Goal: Transaction & Acquisition: Purchase product/service

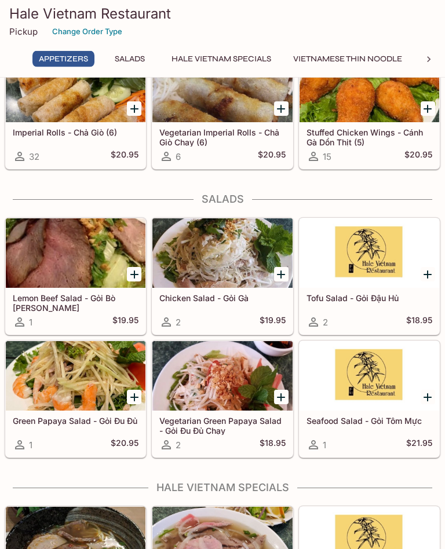
scroll to position [215, 0]
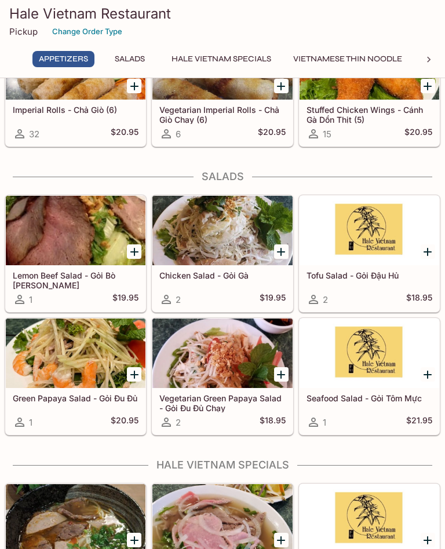
click at [341, 145] on div "Stuffed Chicken Wings - [PERSON_NAME] Gà Dồn Thịt (5) 15 $20.95" at bounding box center [368, 123] width 139 height 46
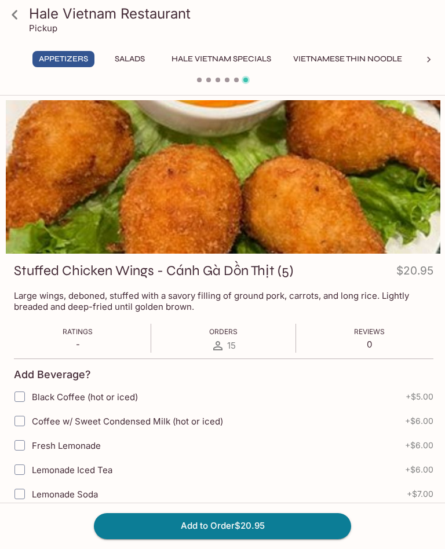
click at [340, 62] on button "Vietnamese Thin Noodle" at bounding box center [348, 59] width 122 height 16
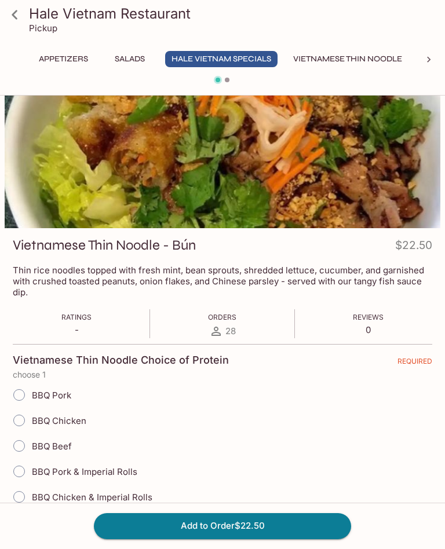
scroll to position [23, 0]
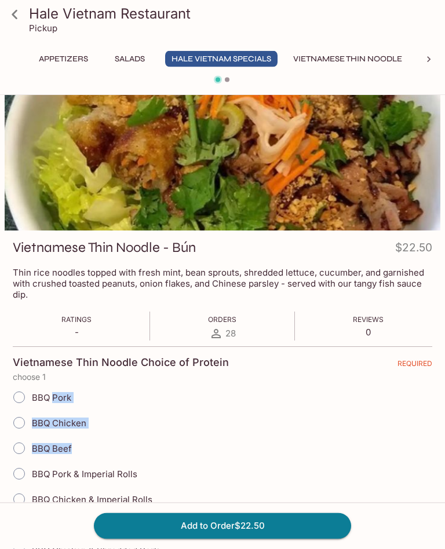
click at [255, 455] on div "BBQ Beef" at bounding box center [222, 448] width 419 height 25
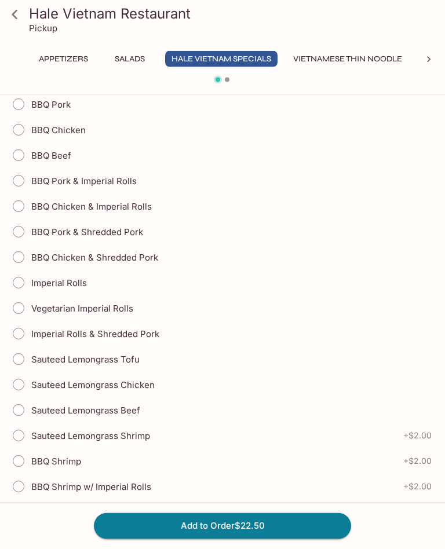
scroll to position [316, 0]
click at [428, 63] on icon at bounding box center [429, 60] width 12 height 12
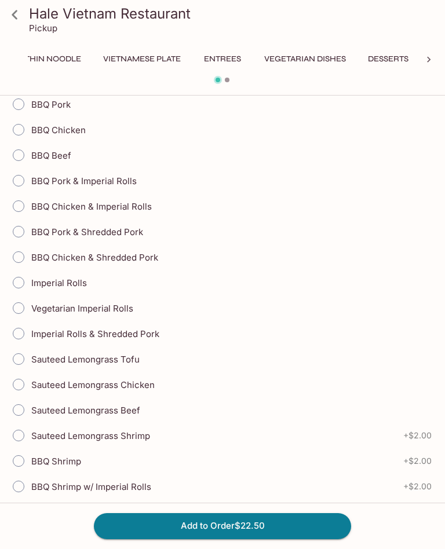
scroll to position [0, 349]
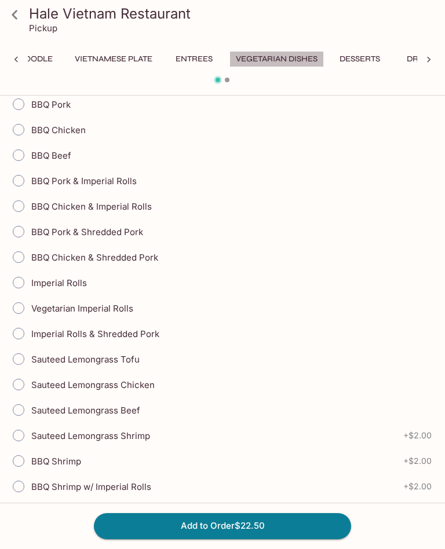
click at [289, 58] on button "Vegetarian Dishes" at bounding box center [276, 59] width 94 height 16
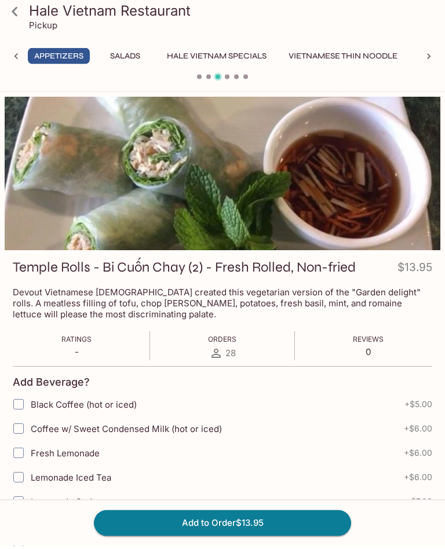
scroll to position [0, 0]
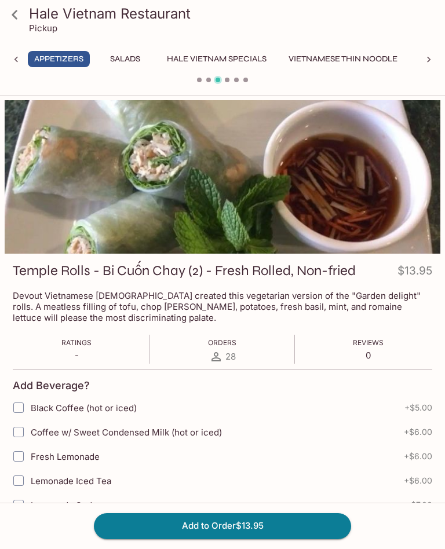
click at [427, 62] on icon at bounding box center [428, 60] width 3 height 6
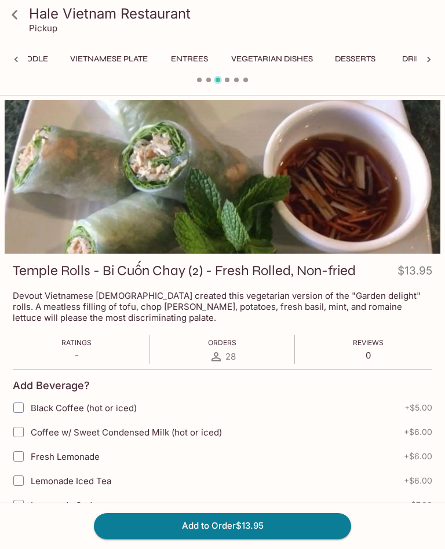
click at [299, 60] on button "Vegetarian Dishes" at bounding box center [272, 59] width 94 height 16
click at [205, 59] on button "Entrees" at bounding box center [189, 59] width 52 height 16
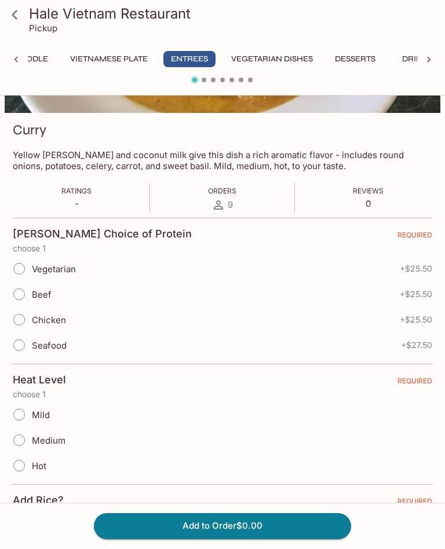
scroll to position [139, 0]
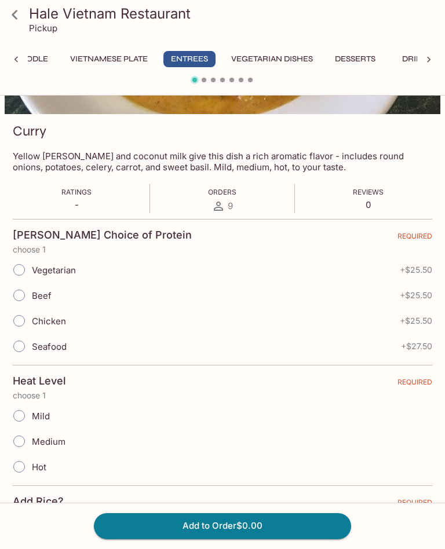
click at [415, 66] on button "Drinks" at bounding box center [417, 59] width 52 height 16
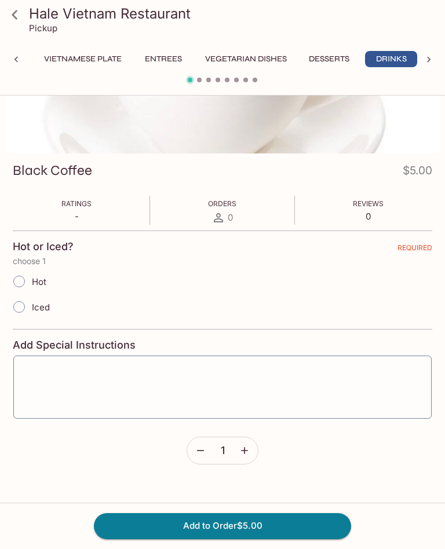
scroll to position [0, 390]
click at [166, 65] on button "Entrees" at bounding box center [163, 59] width 52 height 16
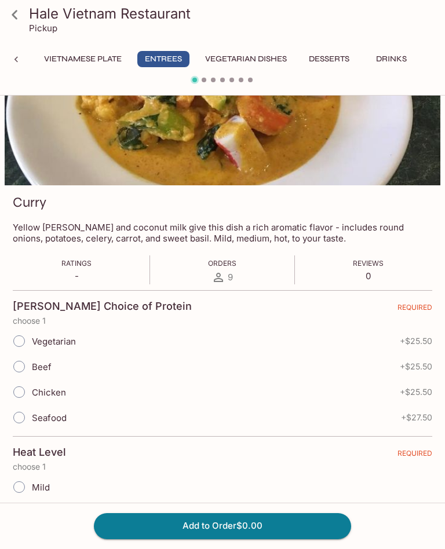
scroll to position [0, 0]
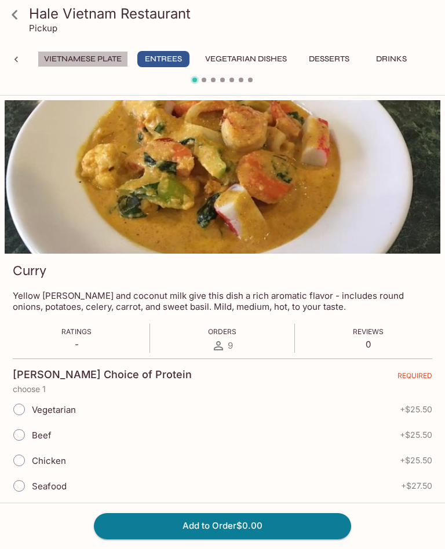
click at [98, 64] on button "Vietnamese Plate" at bounding box center [83, 59] width 90 height 16
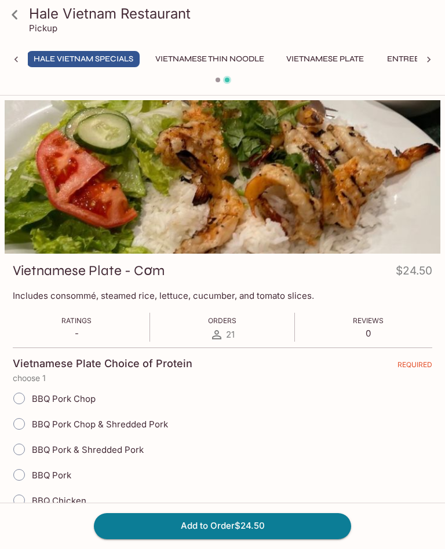
click at [21, 60] on icon at bounding box center [16, 60] width 12 height 12
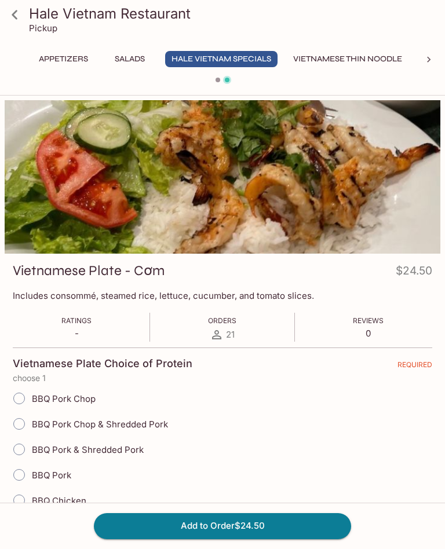
click at [134, 61] on button "Salads" at bounding box center [130, 59] width 52 height 16
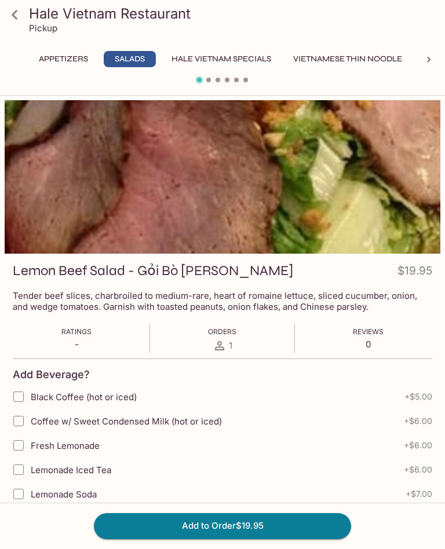
click at [68, 65] on button "Appetizers" at bounding box center [63, 59] width 62 height 16
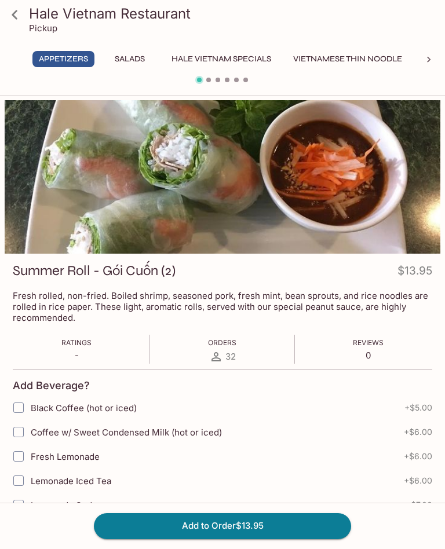
click at [307, 319] on p "Fresh rolled, non-fried. Boiled shrimp, seasoned pork, fresh mint, bean sprouts…" at bounding box center [222, 306] width 419 height 33
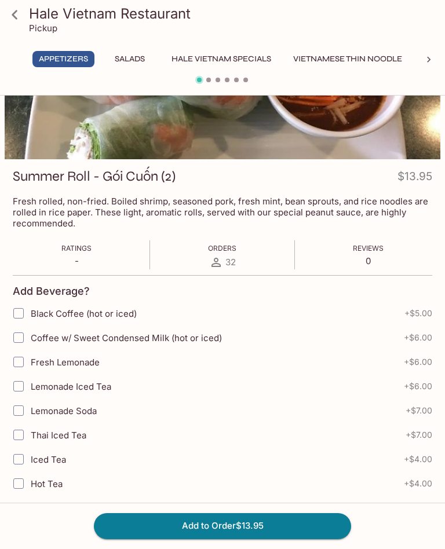
scroll to position [84, 0]
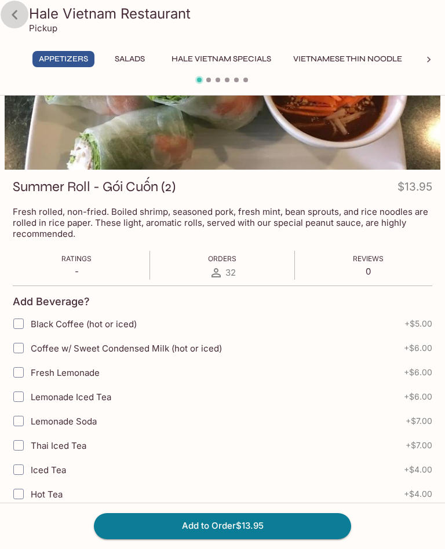
click at [24, 16] on icon at bounding box center [15, 15] width 20 height 20
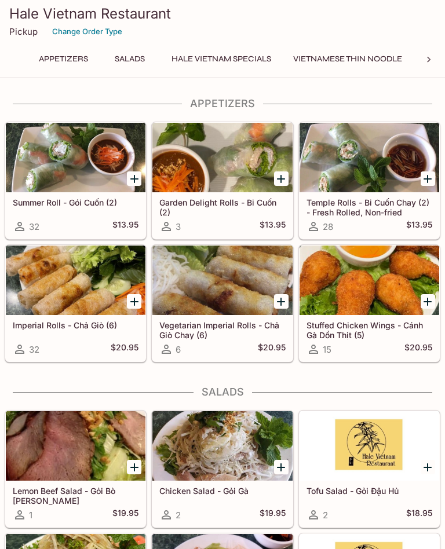
click at [97, 332] on div "Imperial Rolls - Chả Giò (6) 32 $20.95" at bounding box center [75, 338] width 139 height 46
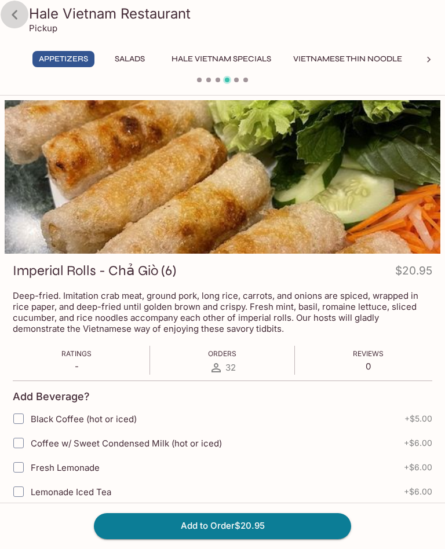
click at [27, 10] on link at bounding box center [14, 14] width 29 height 29
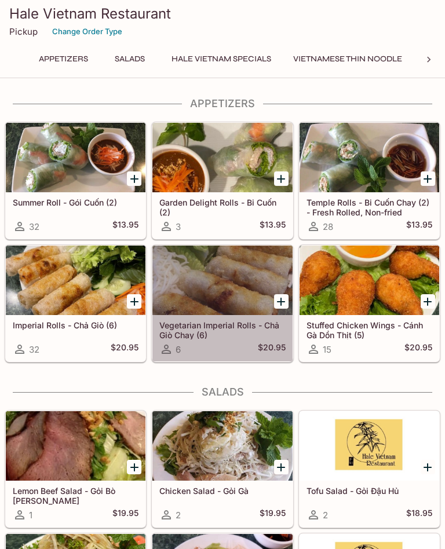
click at [229, 333] on h5 "Vegetarian Imperial Rolls - Chả Giò Chay (6)" at bounding box center [222, 329] width 126 height 19
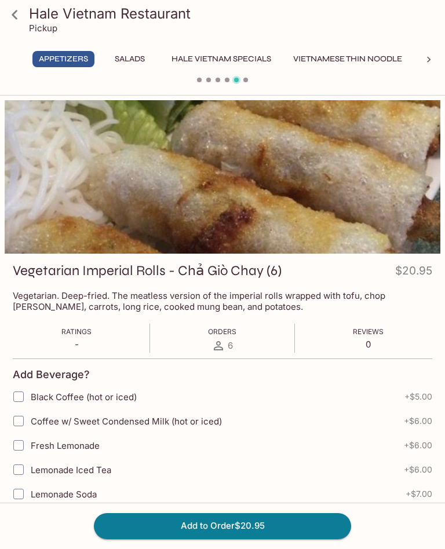
click at [19, 10] on icon at bounding box center [15, 15] width 20 height 20
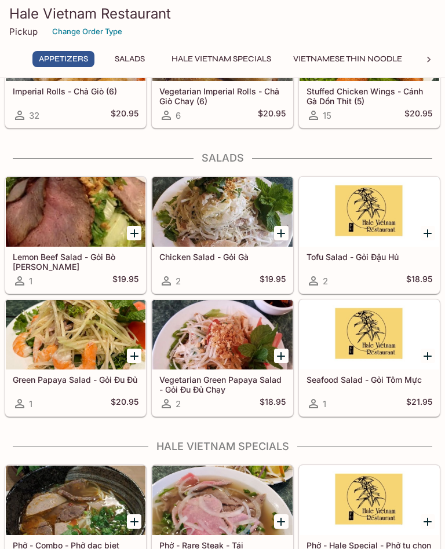
scroll to position [233, 0]
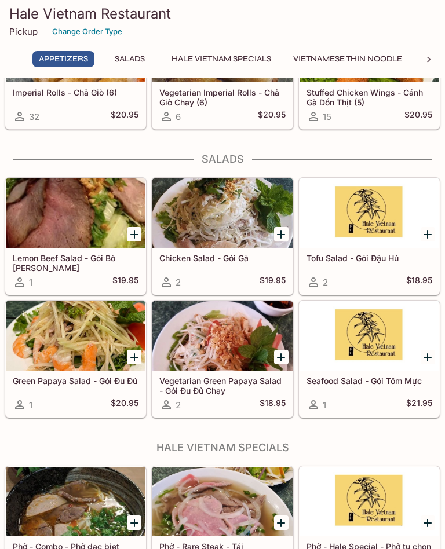
click at [225, 254] on h5 "Chicken Salad - Gỏi Gà" at bounding box center [222, 258] width 126 height 10
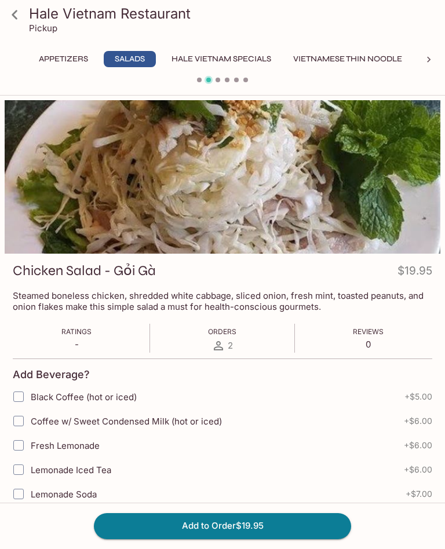
click at [18, 9] on icon at bounding box center [15, 15] width 20 height 20
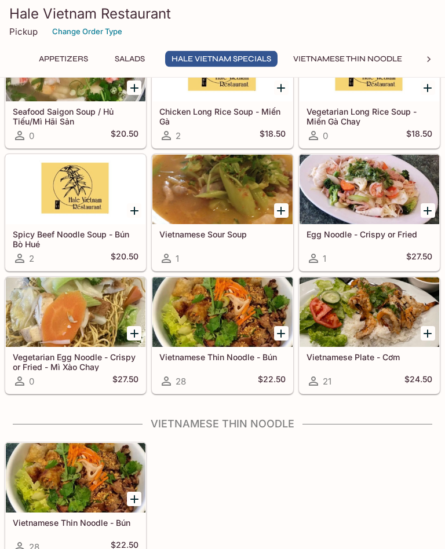
scroll to position [1035, 0]
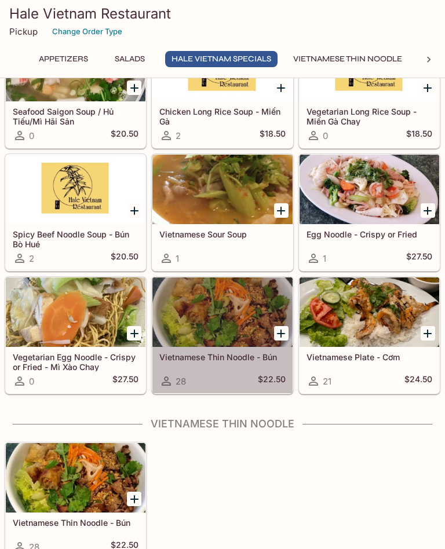
click at [231, 361] on h5 "Vietnamese Thin Noodle - Bún" at bounding box center [222, 357] width 126 height 10
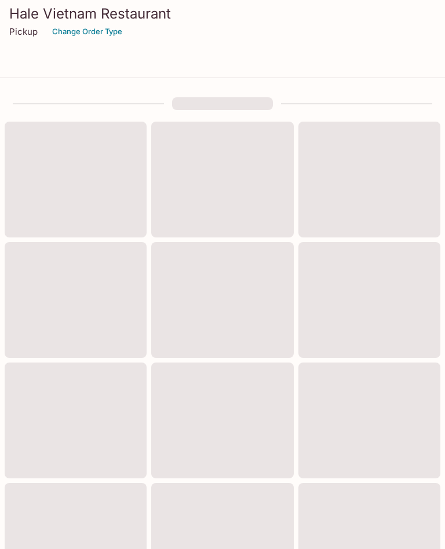
scroll to position [531, 0]
